Goal: Information Seeking & Learning: Learn about a topic

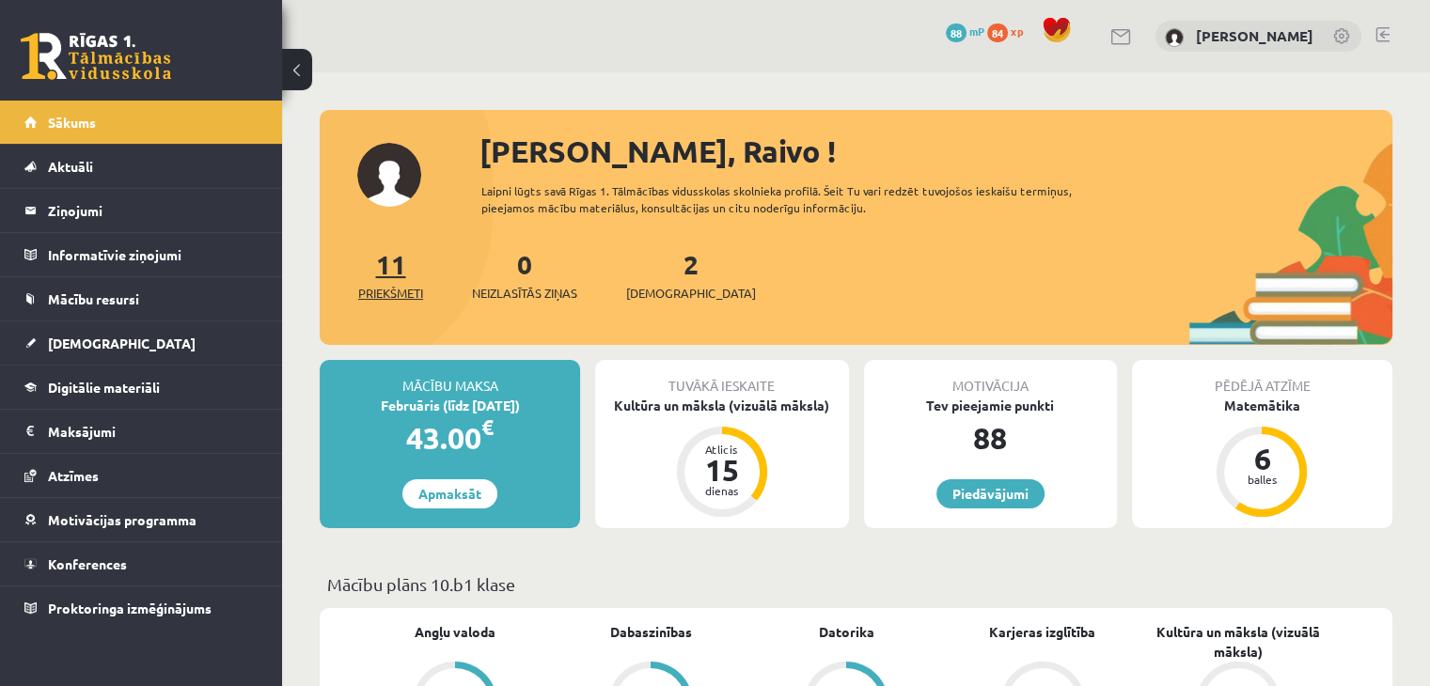
click at [423, 286] on span "Priekšmeti" at bounding box center [390, 293] width 65 height 19
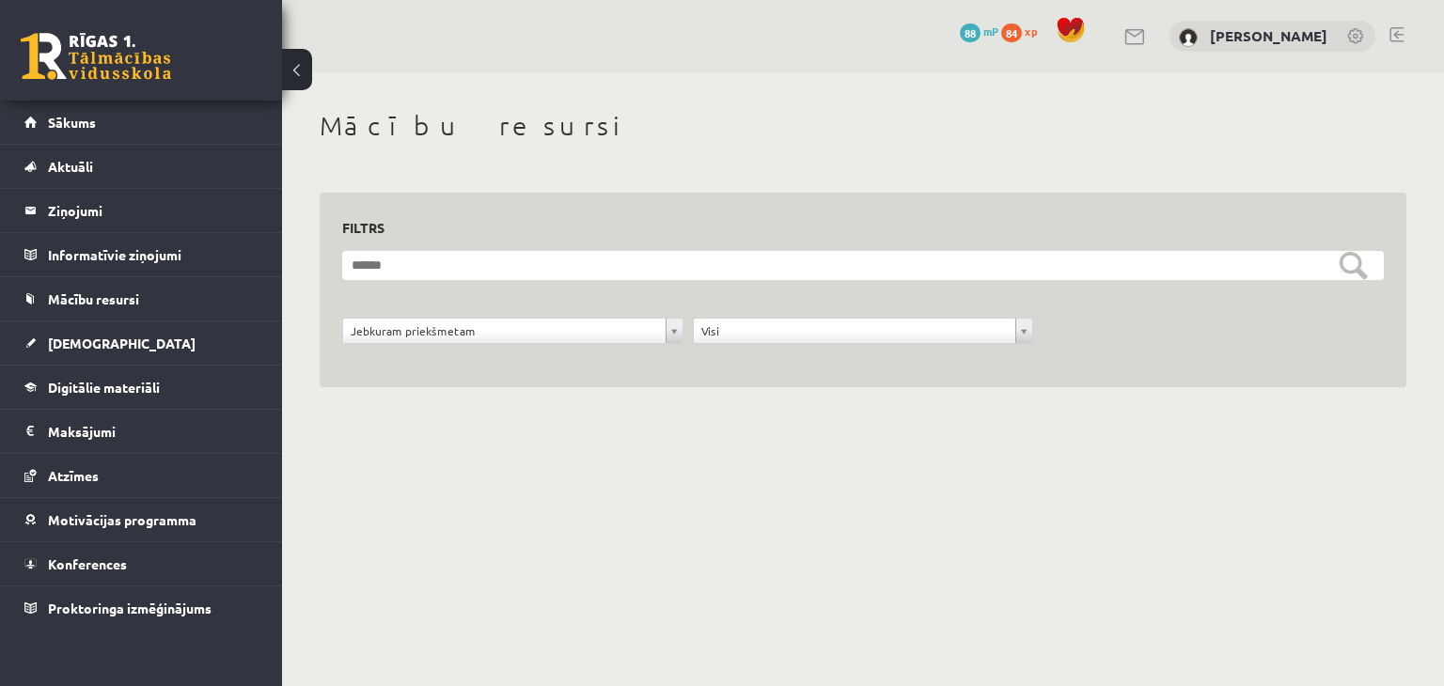
click at [418, 310] on form "**********" at bounding box center [862, 308] width 1041 height 114
click at [133, 259] on legend "Informatīvie ziņojumi 0" at bounding box center [153, 254] width 211 height 43
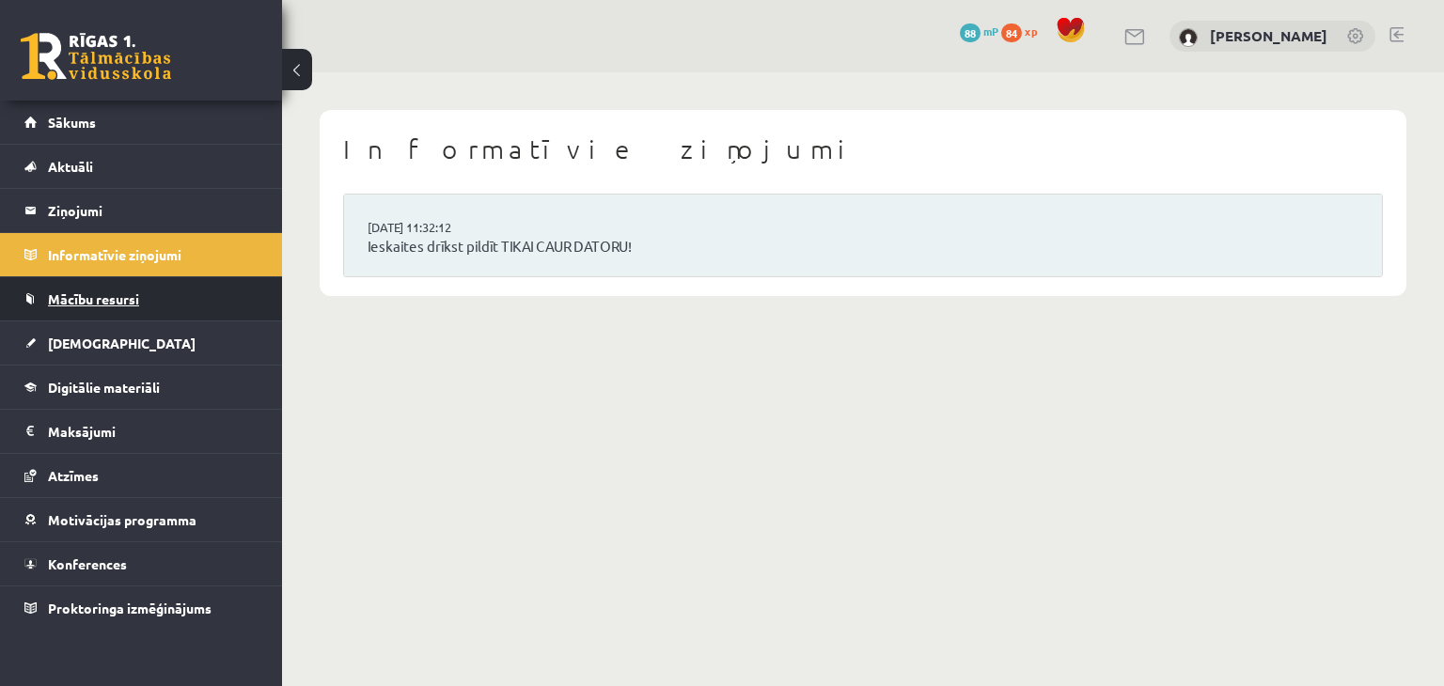
click at [151, 294] on link "Mācību resursi" at bounding box center [141, 298] width 234 height 43
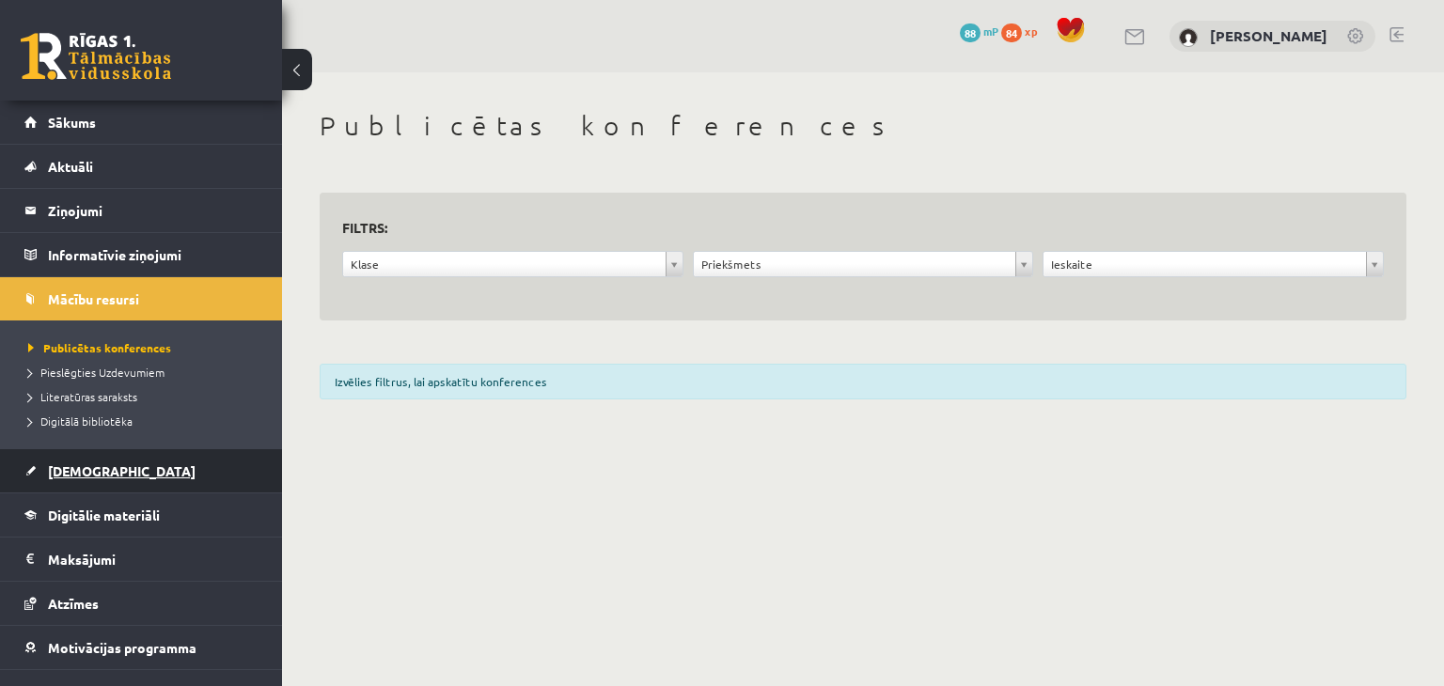
click at [110, 472] on link "[DEMOGRAPHIC_DATA]" at bounding box center [141, 470] width 234 height 43
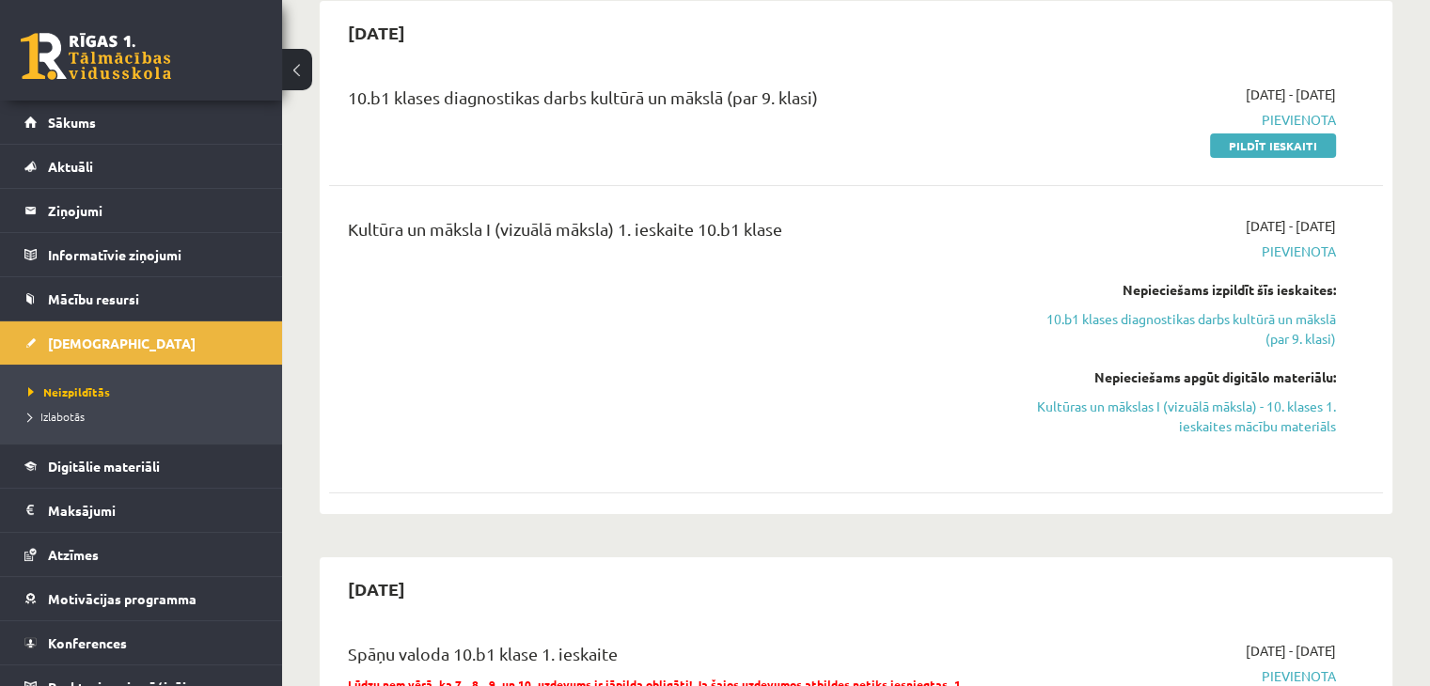
scroll to position [188, 0]
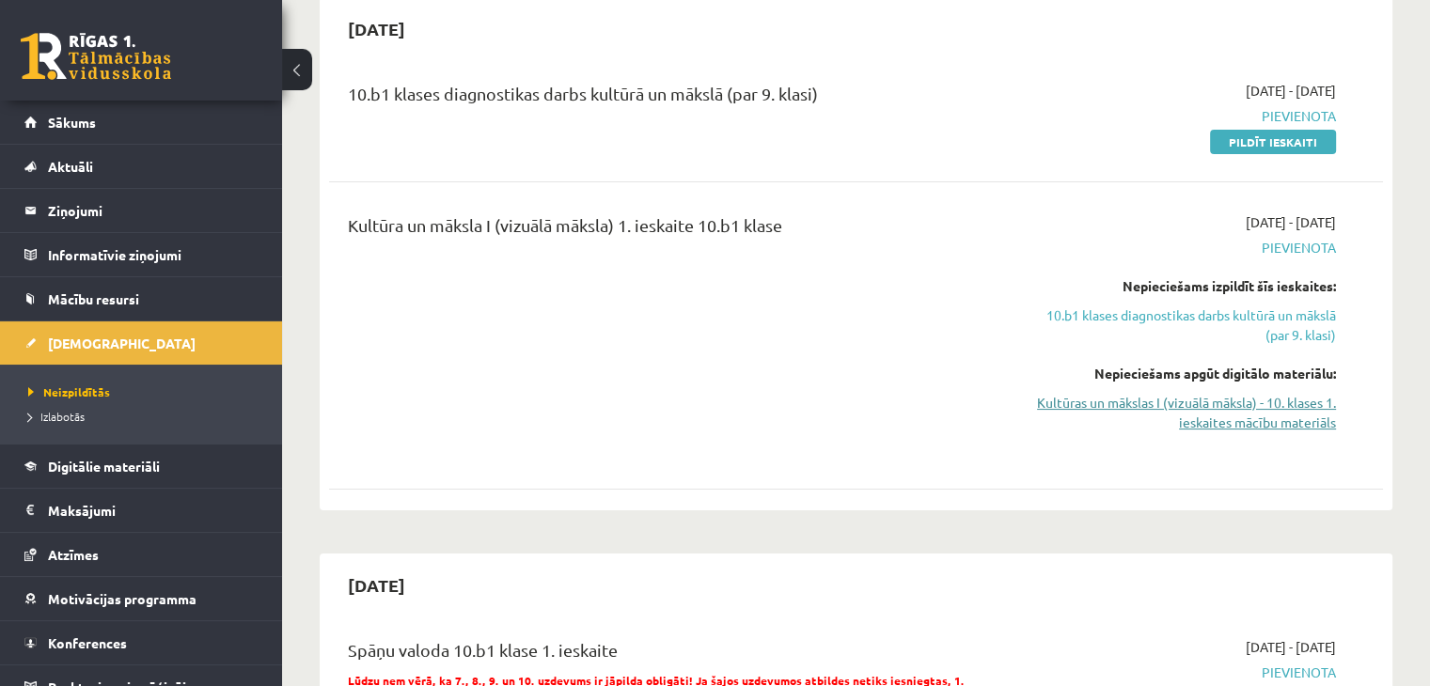
click at [1085, 396] on link "Kultūras un mākslas I (vizuālā māksla) - 10. klases 1. ieskaites mācību materiā…" at bounding box center [1180, 412] width 310 height 39
